Goal: Find specific page/section: Find specific page/section

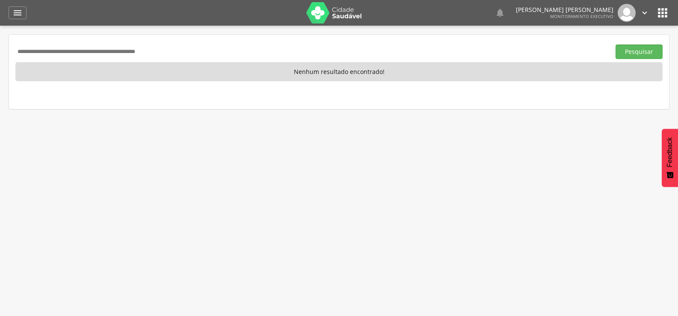
click at [23, 12] on div "" at bounding box center [18, 12] width 18 height 13
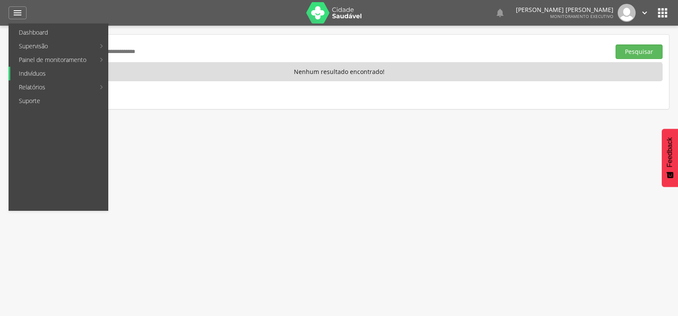
click at [44, 74] on link "Indivíduos" at bounding box center [59, 74] width 98 height 14
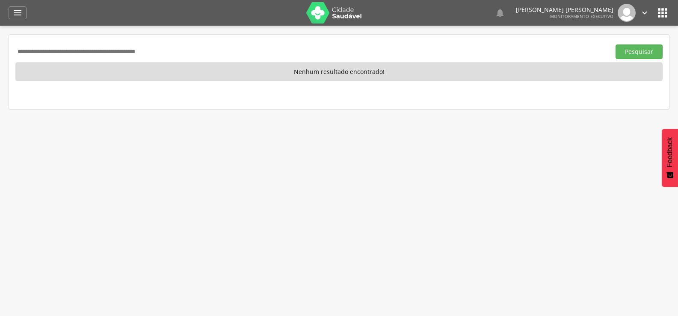
paste input "**********"
type input "**********"
click at [616, 44] on button "Pesquisar" at bounding box center [639, 51] width 47 height 15
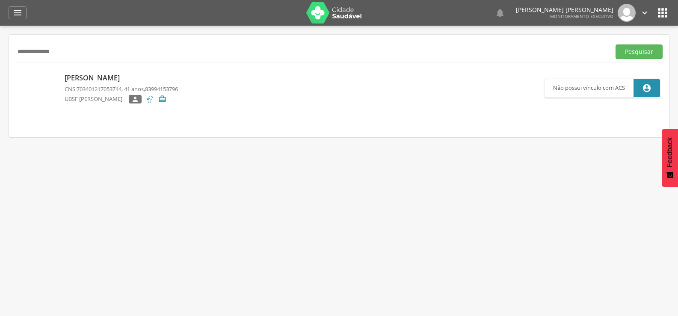
click at [663, 11] on icon "" at bounding box center [663, 13] width 14 height 14
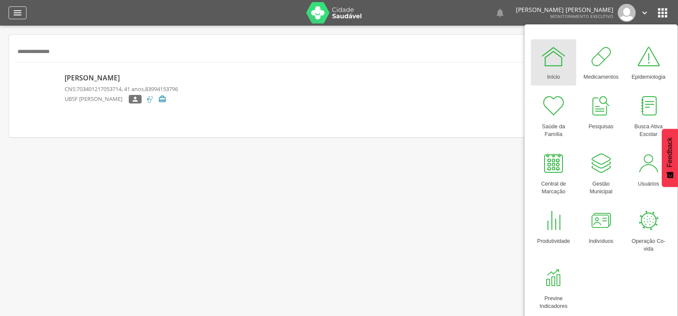
click at [14, 11] on icon "" at bounding box center [17, 13] width 10 height 10
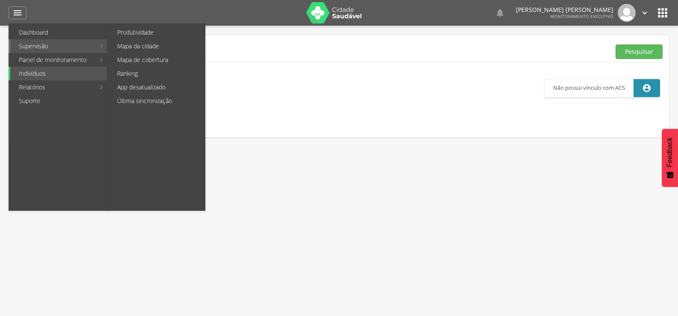
click at [34, 44] on link "Supervisão" at bounding box center [52, 46] width 85 height 14
click at [132, 31] on link "Produtividade" at bounding box center [157, 33] width 96 height 14
type input "**********"
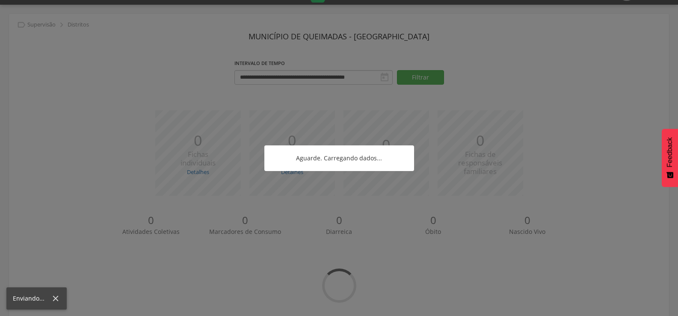
scroll to position [32, 0]
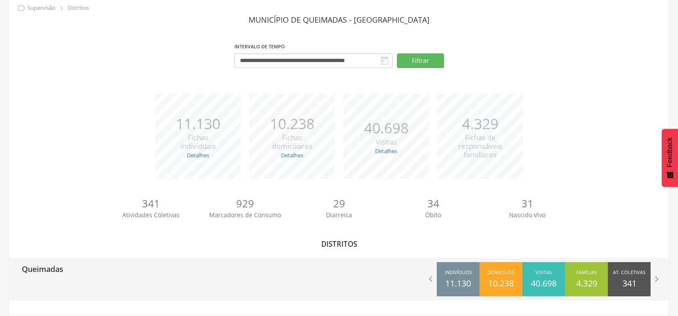
click at [41, 266] on p "Queimadas" at bounding box center [42, 266] width 41 height 17
type input "**********"
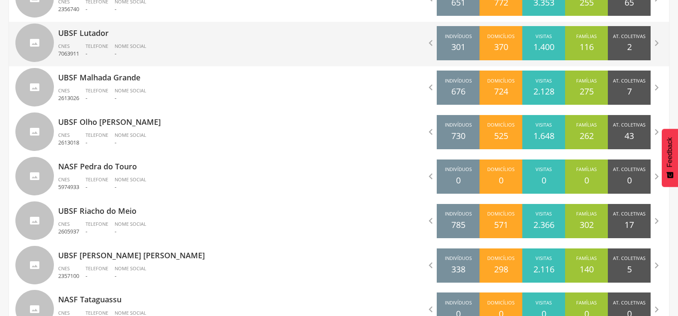
scroll to position [888, 0]
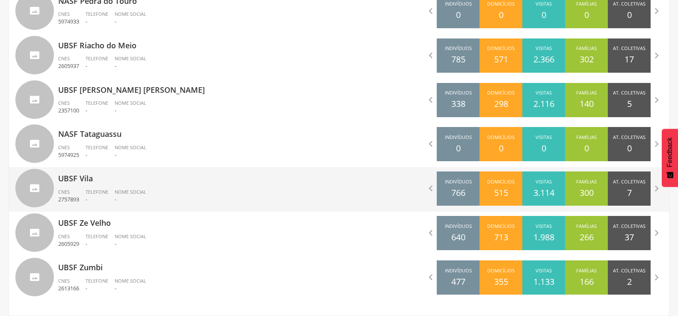
click at [75, 188] on div "UBSF Vila CNES 2757893 Telefone - Nome Social -" at bounding box center [195, 189] width 275 height 44
type input "**********"
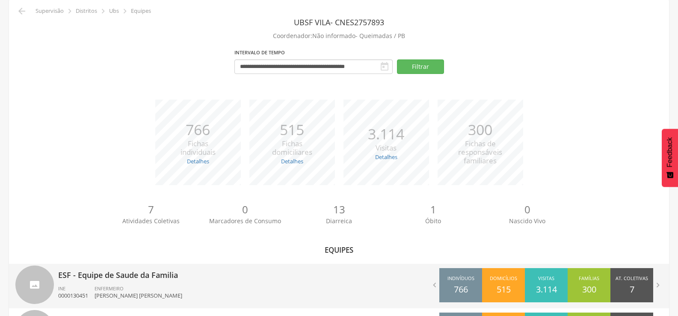
scroll to position [87, 0]
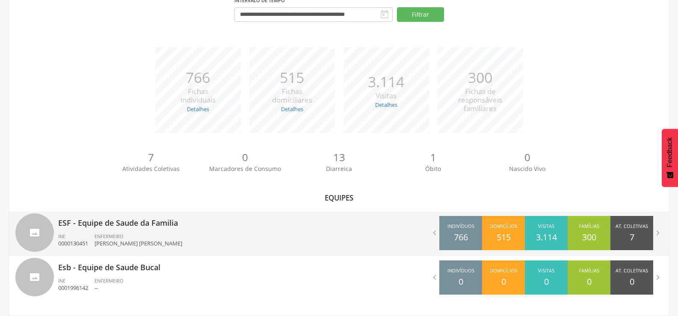
click at [104, 225] on p "ESF - Equipe de Saude da Familia" at bounding box center [195, 220] width 275 height 17
type input "**********"
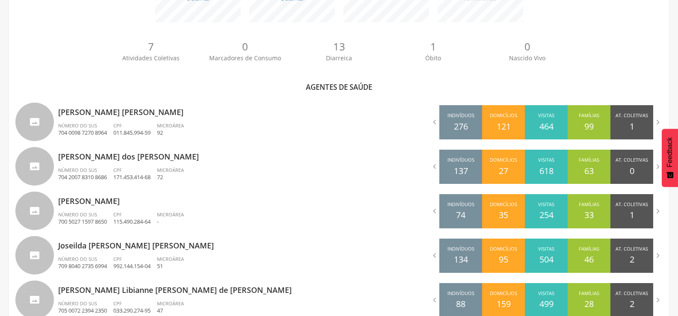
scroll to position [198, 0]
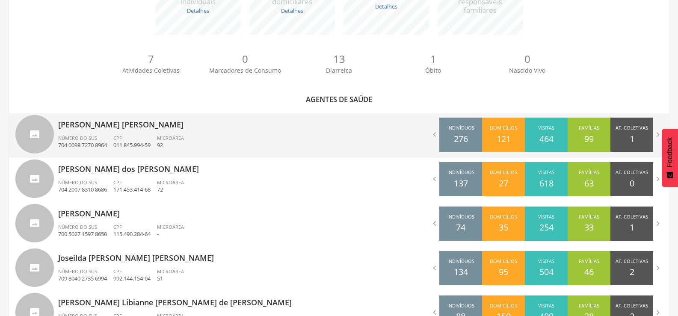
click at [88, 121] on p "[PERSON_NAME] [PERSON_NAME]" at bounding box center [195, 121] width 275 height 17
type input "**********"
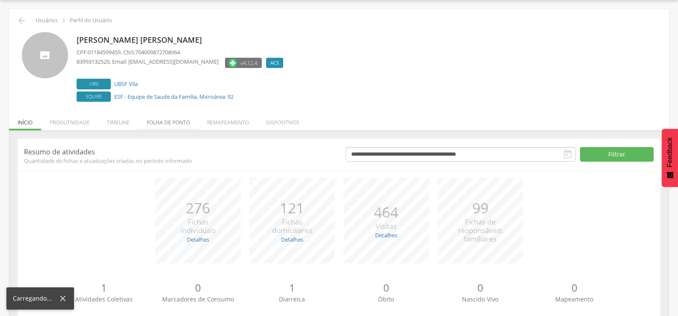
scroll to position [48, 0]
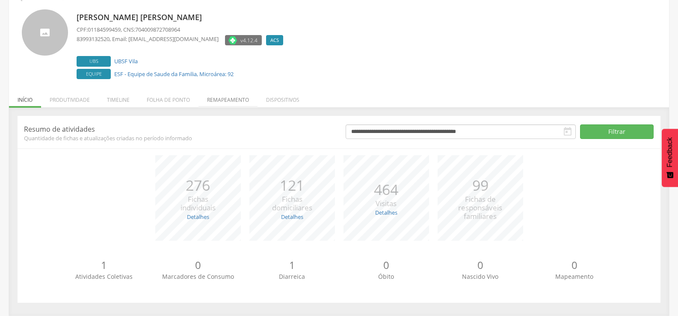
click at [231, 97] on li "Remapeamento" at bounding box center [227, 98] width 59 height 20
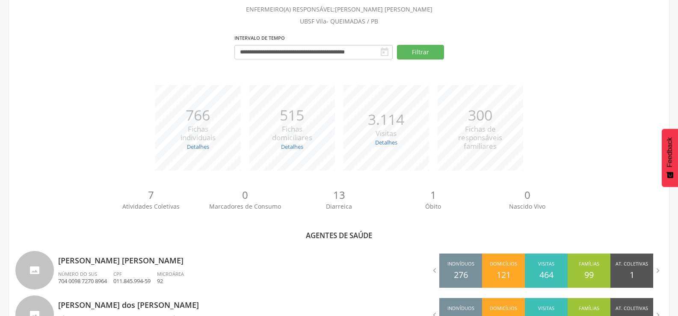
scroll to position [198, 0]
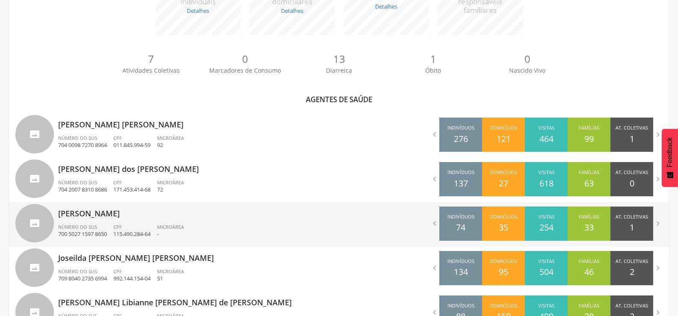
click at [116, 216] on p "[PERSON_NAME]" at bounding box center [195, 210] width 275 height 17
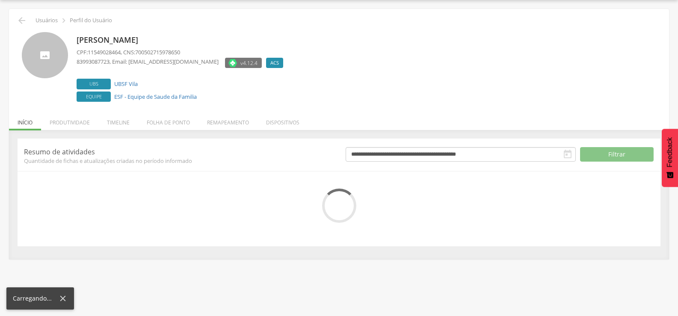
scroll to position [48, 0]
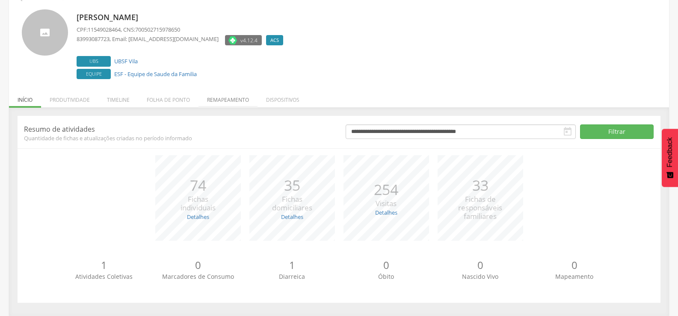
click at [221, 100] on li "Remapeamento" at bounding box center [227, 98] width 59 height 20
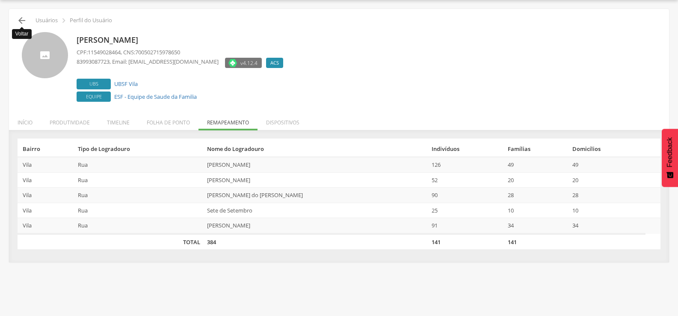
click at [22, 22] on icon "" at bounding box center [22, 20] width 10 height 10
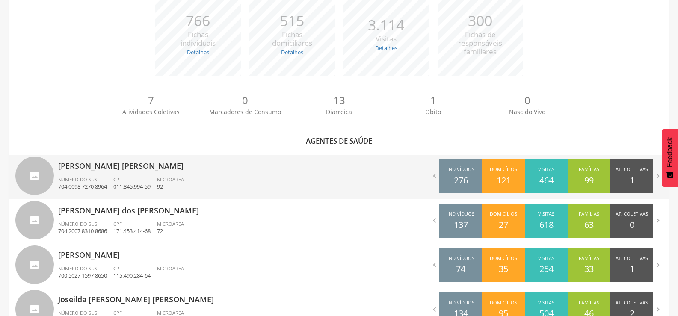
scroll to position [155, 0]
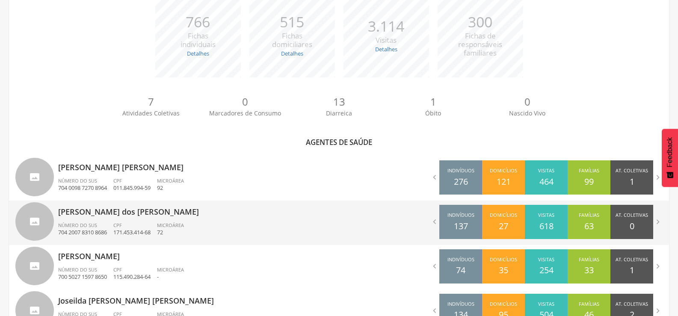
click at [84, 210] on p "[PERSON_NAME] dos [PERSON_NAME]" at bounding box center [195, 209] width 275 height 17
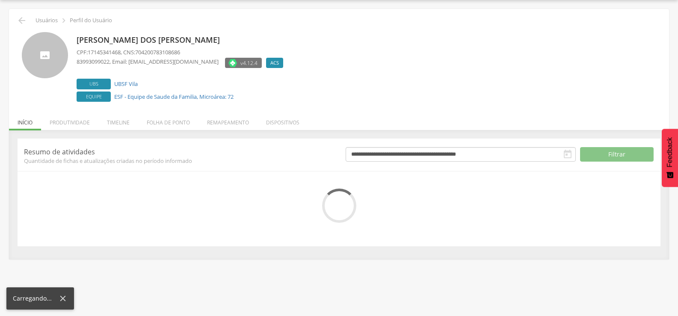
scroll to position [48, 0]
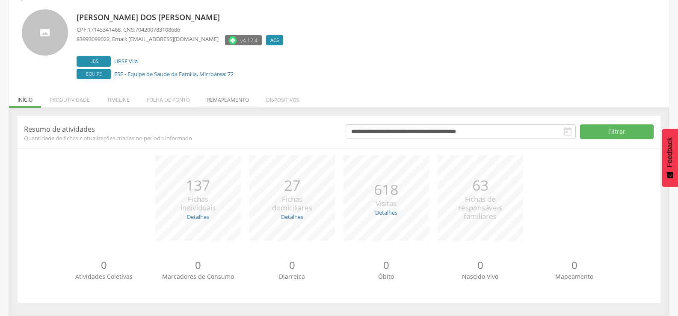
click at [224, 96] on li "Remapeamento" at bounding box center [227, 98] width 59 height 20
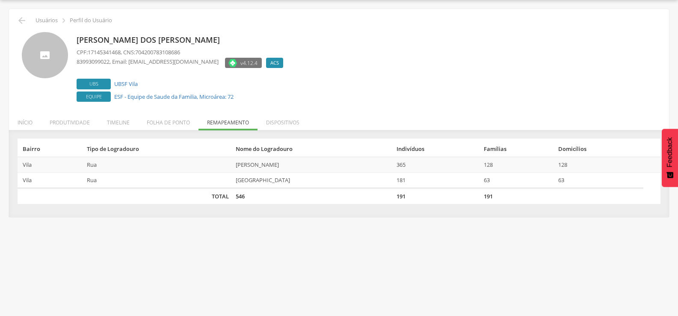
scroll to position [26, 0]
click at [21, 24] on icon "" at bounding box center [22, 20] width 10 height 10
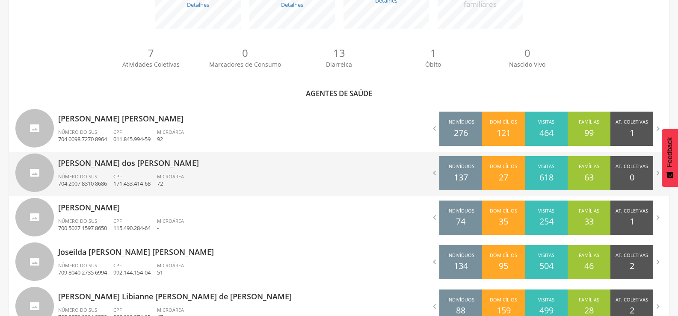
scroll to position [240, 0]
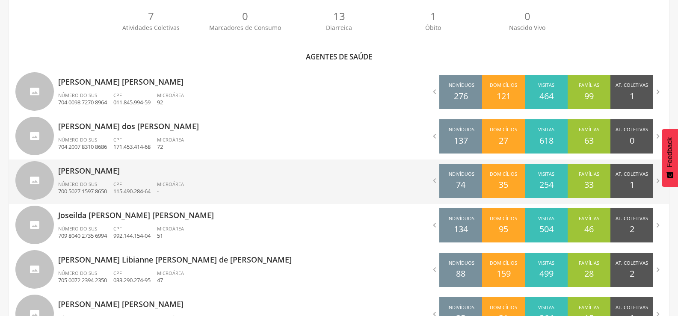
click at [95, 172] on p "[PERSON_NAME]" at bounding box center [195, 168] width 275 height 17
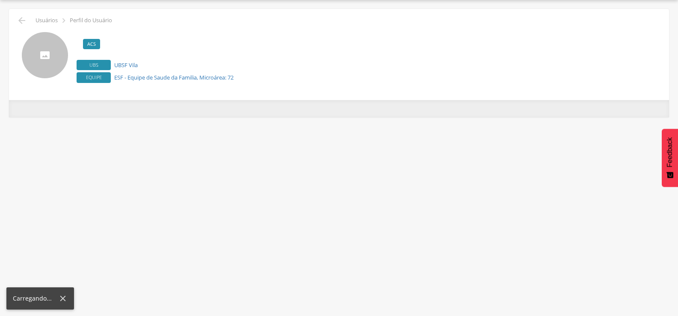
scroll to position [26, 0]
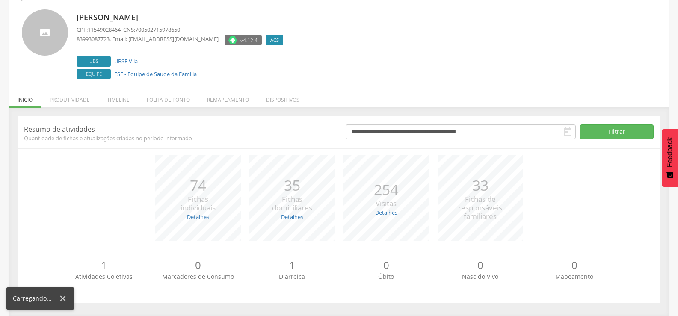
click at [218, 121] on div "**********" at bounding box center [339, 209] width 643 height 187
click at [222, 97] on li "Remapeamento" at bounding box center [227, 98] width 59 height 20
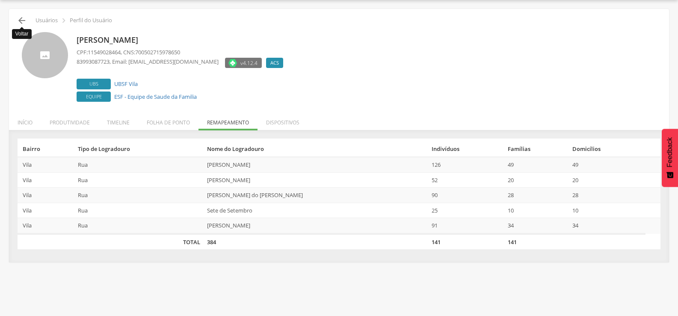
click at [19, 23] on icon "" at bounding box center [22, 20] width 10 height 10
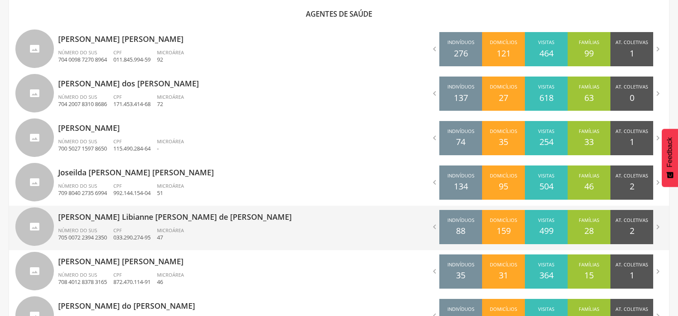
scroll to position [369, 0]
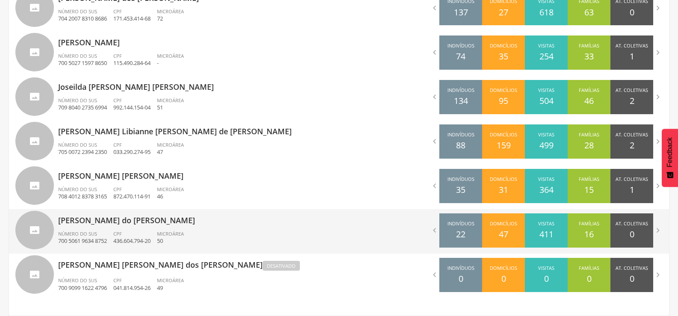
click at [85, 224] on p "[PERSON_NAME] do [PERSON_NAME]" at bounding box center [195, 217] width 275 height 17
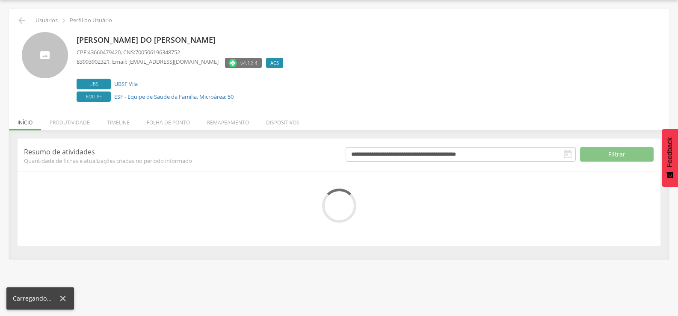
scroll to position [48, 0]
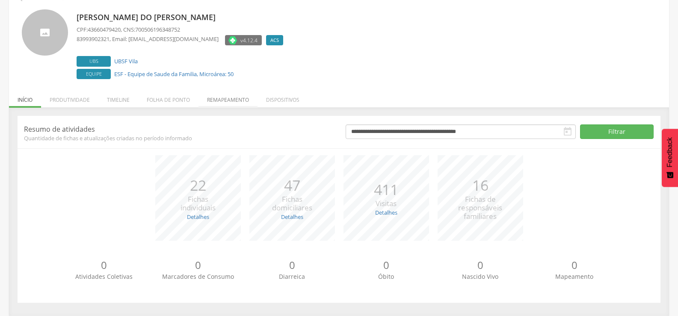
click at [222, 96] on li "Remapeamento" at bounding box center [227, 98] width 59 height 20
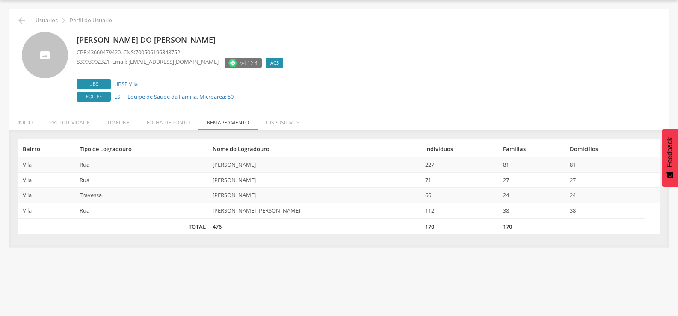
scroll to position [26, 0]
click at [18, 21] on icon "" at bounding box center [22, 20] width 10 height 10
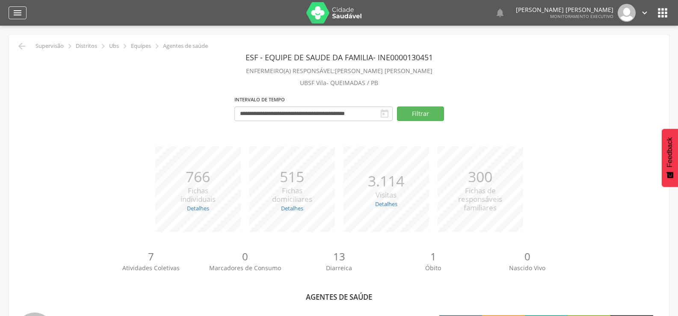
click at [17, 15] on icon "" at bounding box center [17, 13] width 10 height 10
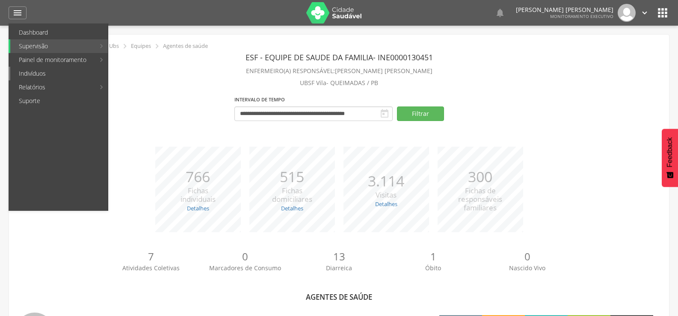
click at [46, 70] on link "Indivíduos" at bounding box center [59, 74] width 98 height 14
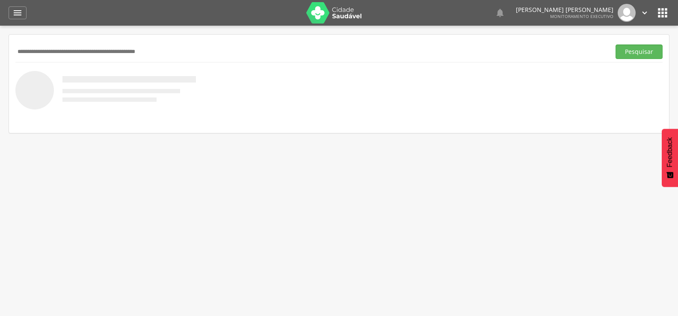
paste input "**********"
type input "**********"
click at [616, 44] on button "Pesquisar" at bounding box center [639, 51] width 47 height 15
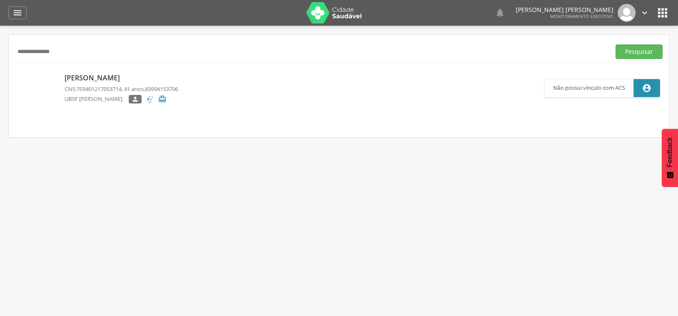
click at [110, 75] on p "[PERSON_NAME]" at bounding box center [121, 78] width 113 height 10
